Goal: Navigation & Orientation: Find specific page/section

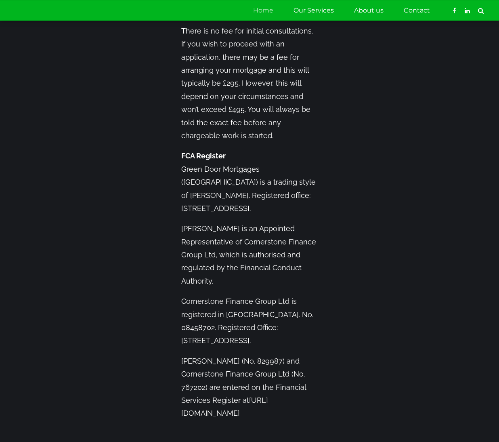
scroll to position [1300, 0]
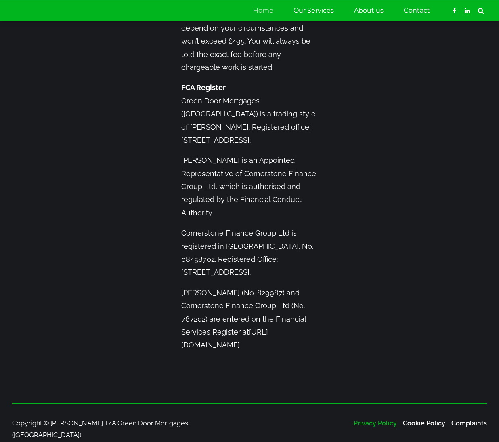
click at [375, 424] on link "Privacy Policy" at bounding box center [375, 423] width 43 height 8
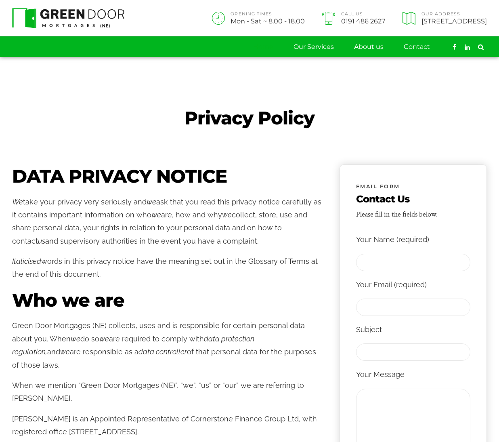
click at [265, 57] on link "Home" at bounding box center [263, 47] width 20 height 20
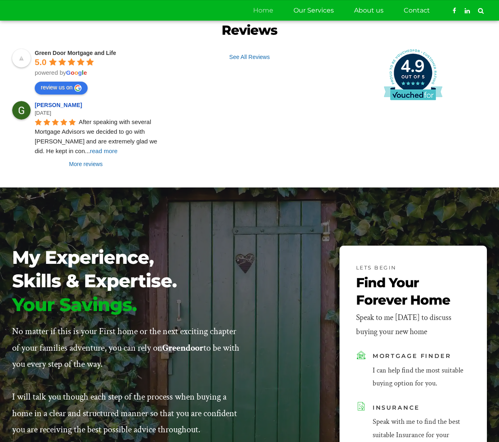
scroll to position [542, 0]
